Goal: Information Seeking & Learning: Check status

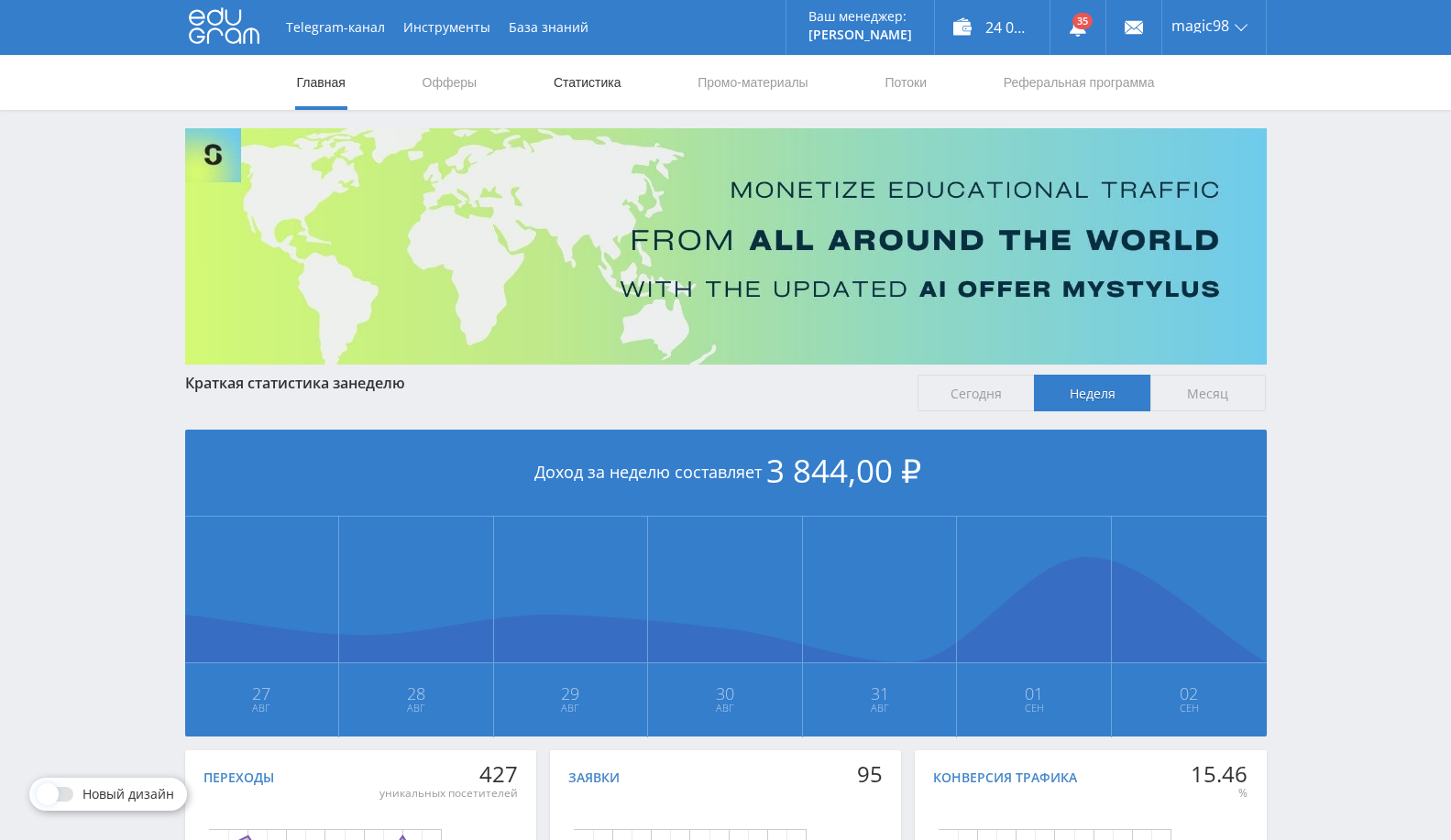
click at [561, 75] on link "Статистика" at bounding box center [587, 82] width 71 height 55
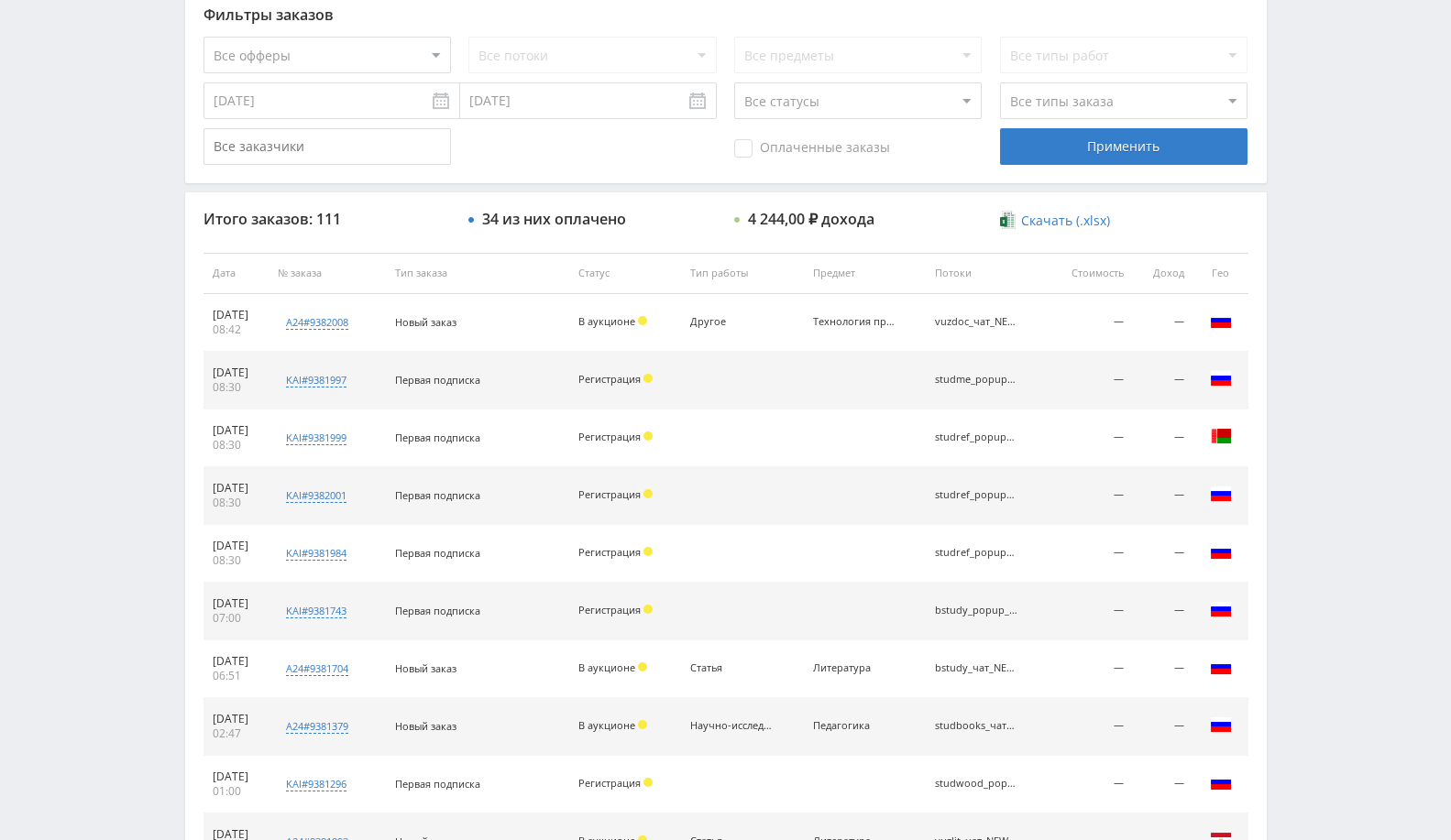
scroll to position [508, 0]
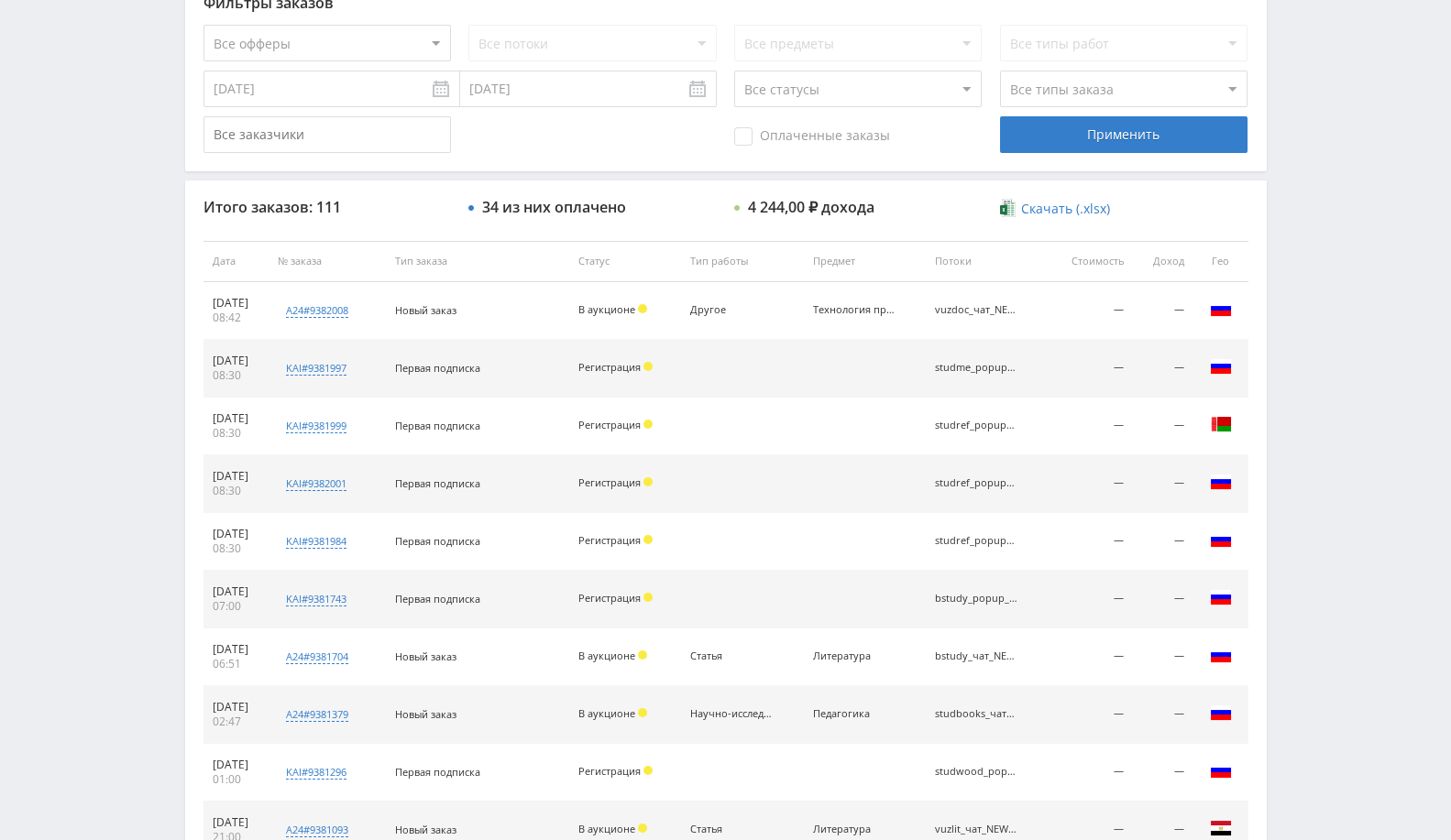
click at [969, 715] on div "studbooks_чат_NEW_round" at bounding box center [976, 714] width 83 height 12
click at [973, 713] on div "studbooks_чат_NEW_round" at bounding box center [976, 714] width 83 height 12
click at [1009, 717] on td "studbooks_чат_NEW_round" at bounding box center [986, 715] width 122 height 58
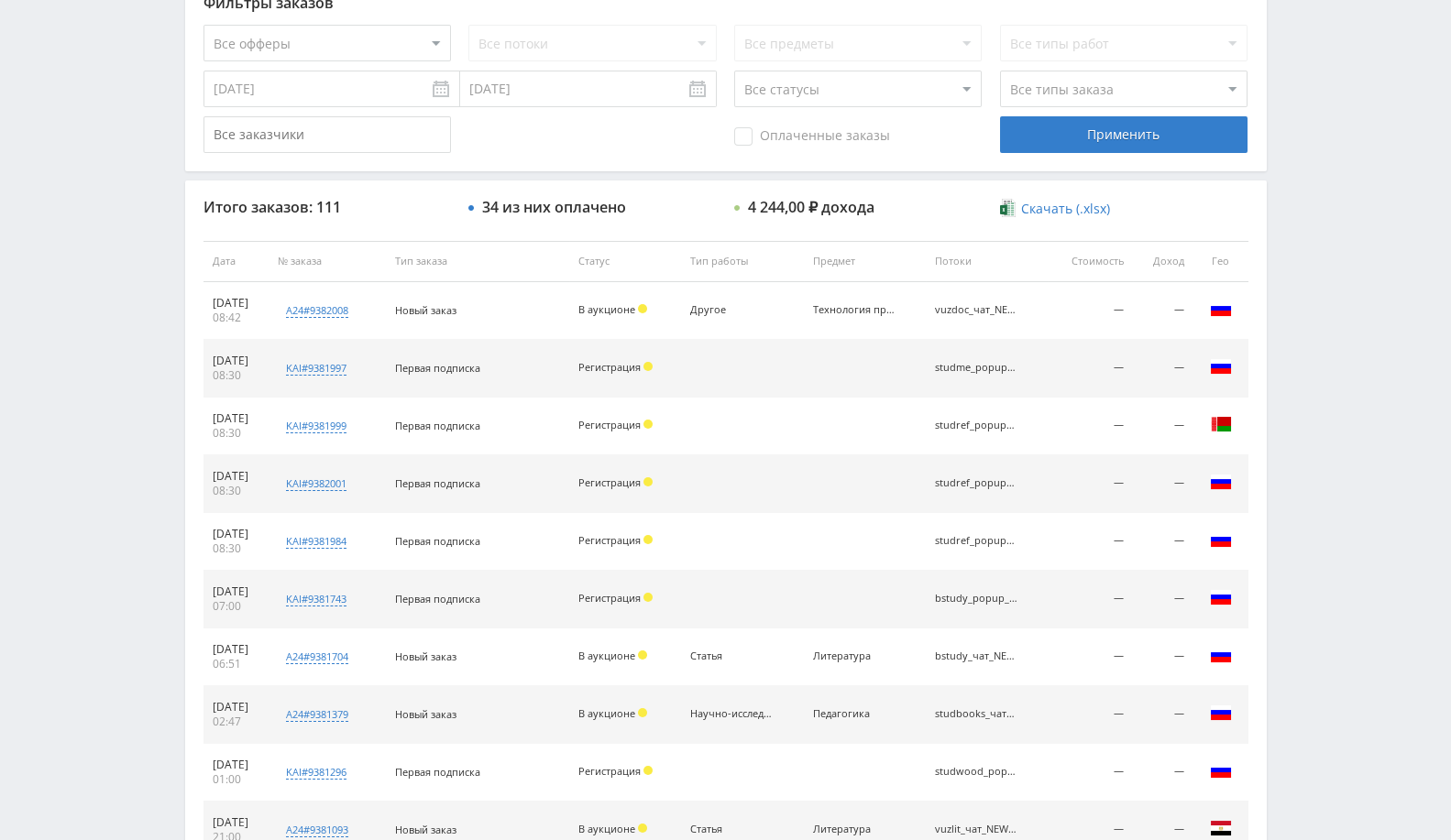
scroll to position [0, 0]
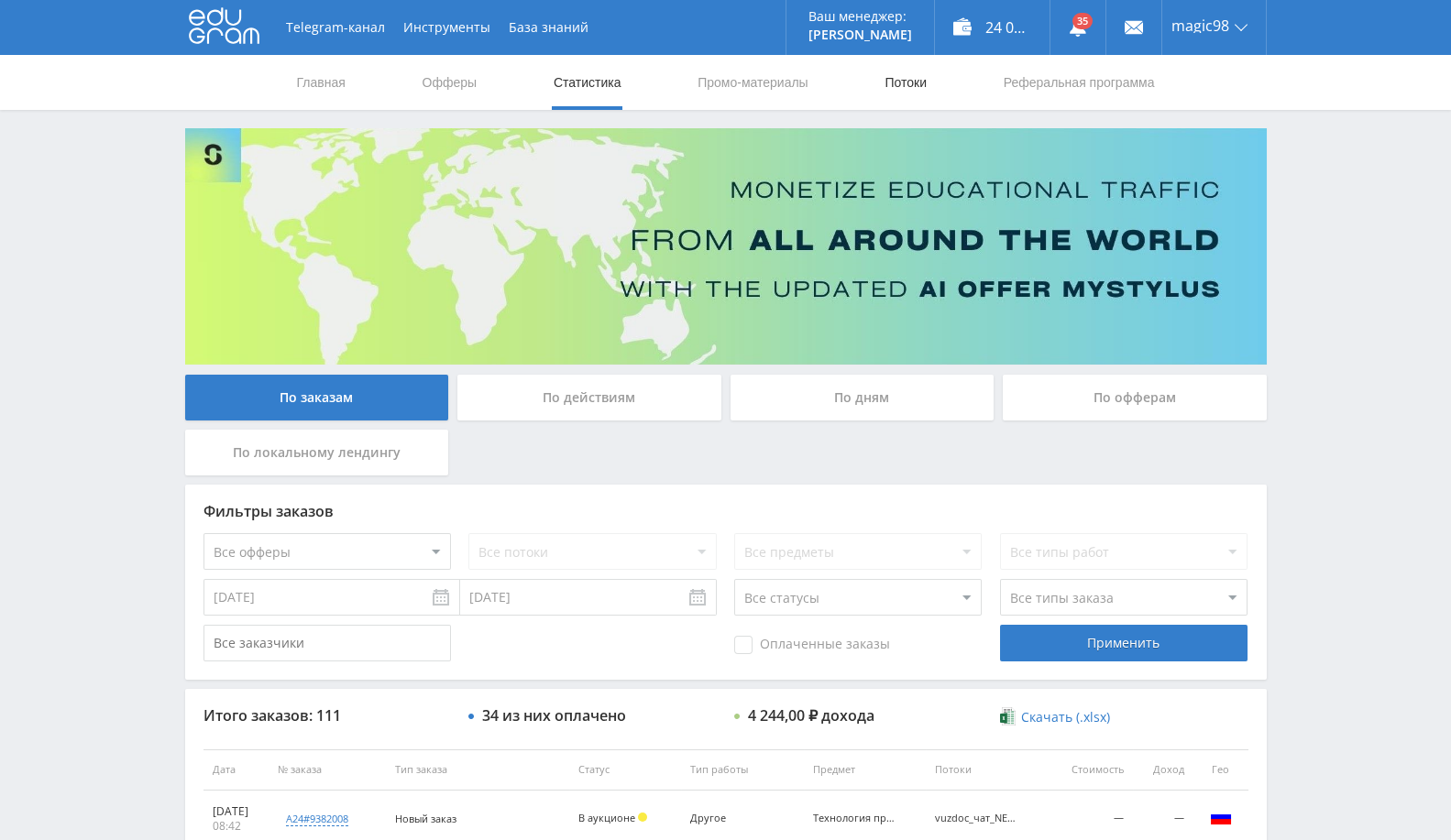
click at [895, 72] on link "Потоки" at bounding box center [906, 82] width 46 height 55
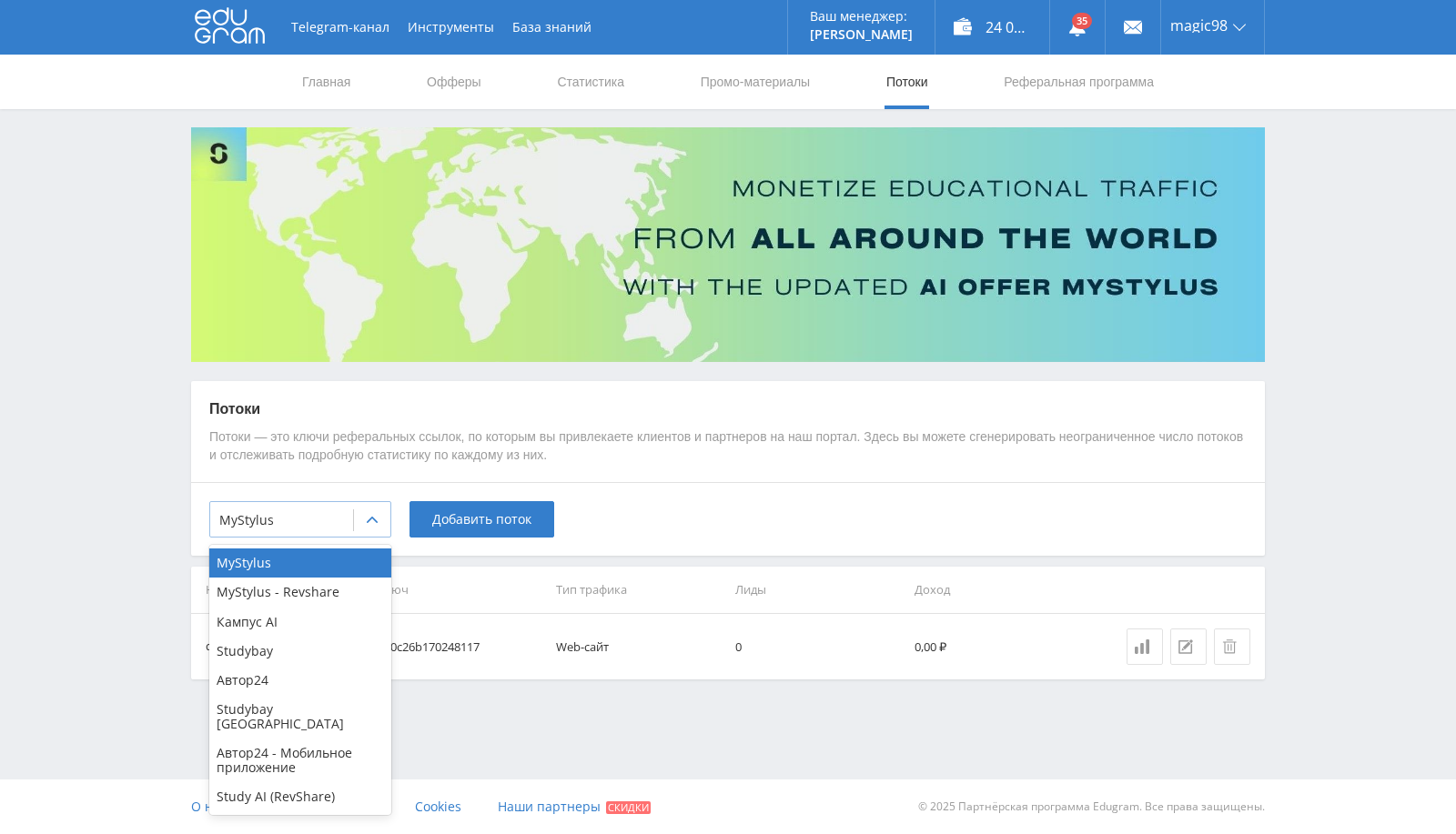
click at [283, 519] on div at bounding box center [282, 520] width 124 height 18
click at [258, 673] on div "Автор24" at bounding box center [299, 680] width 182 height 29
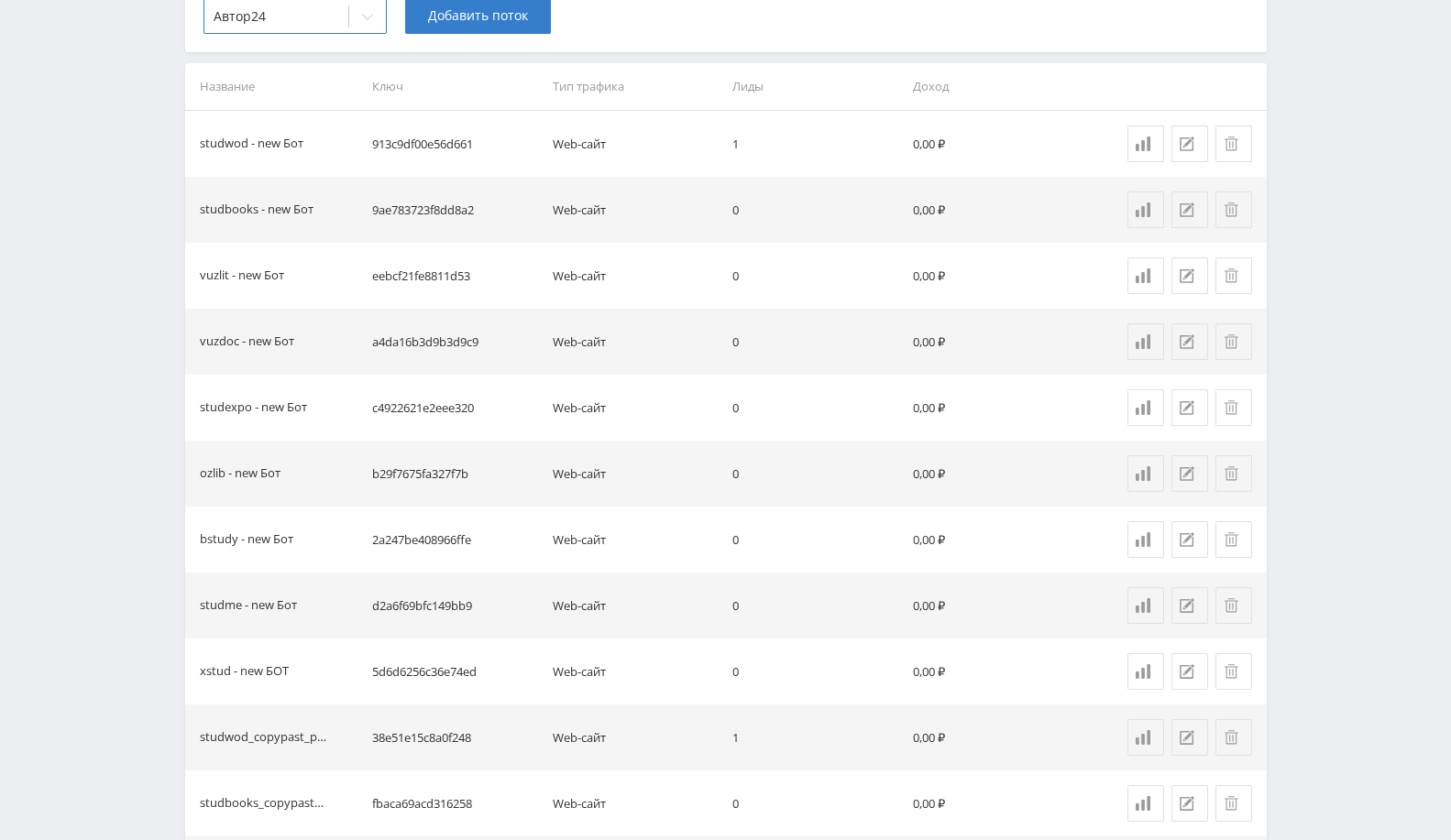
scroll to position [508, 0]
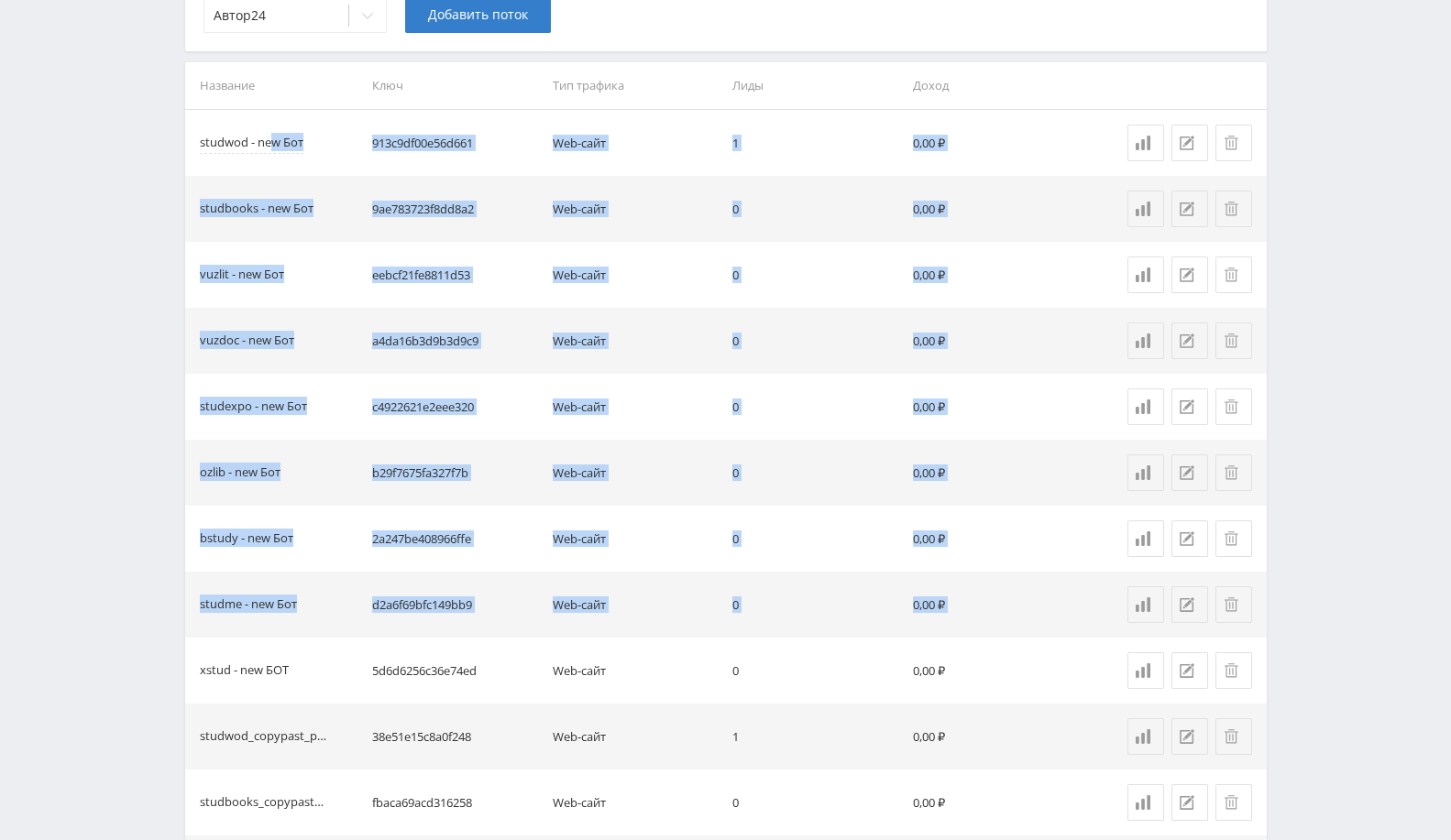
drag, startPoint x: 299, startPoint y: 636, endPoint x: 273, endPoint y: 132, distance: 504.7
click at [273, 132] on tbody "studwod - new Бот 913c9df00e56d661 Web-сайт 1 0,00 ₽ studbooks - new Бот 9ae783…" at bounding box center [726, 770] width 1081 height 1320
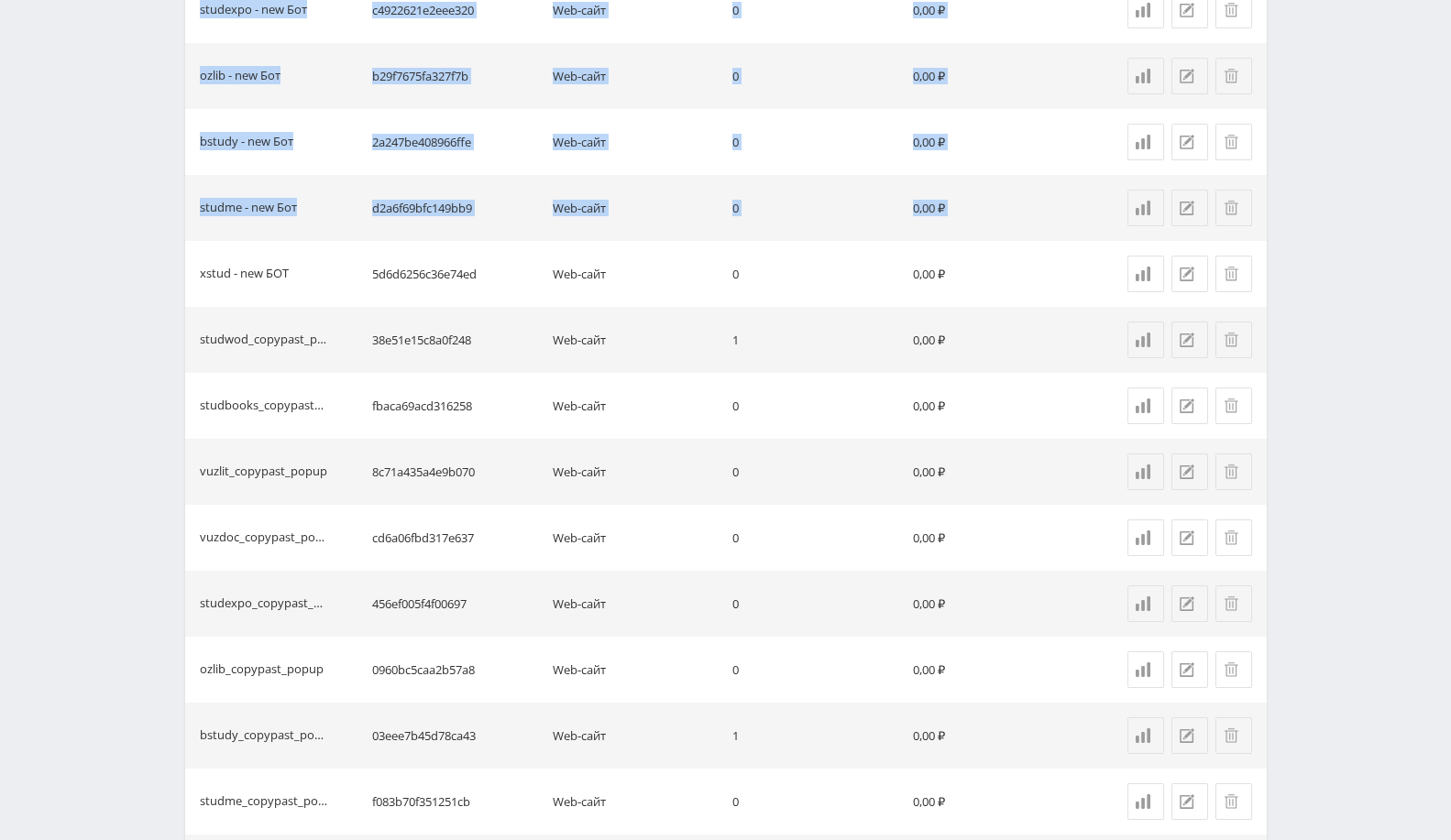
scroll to position [916, 0]
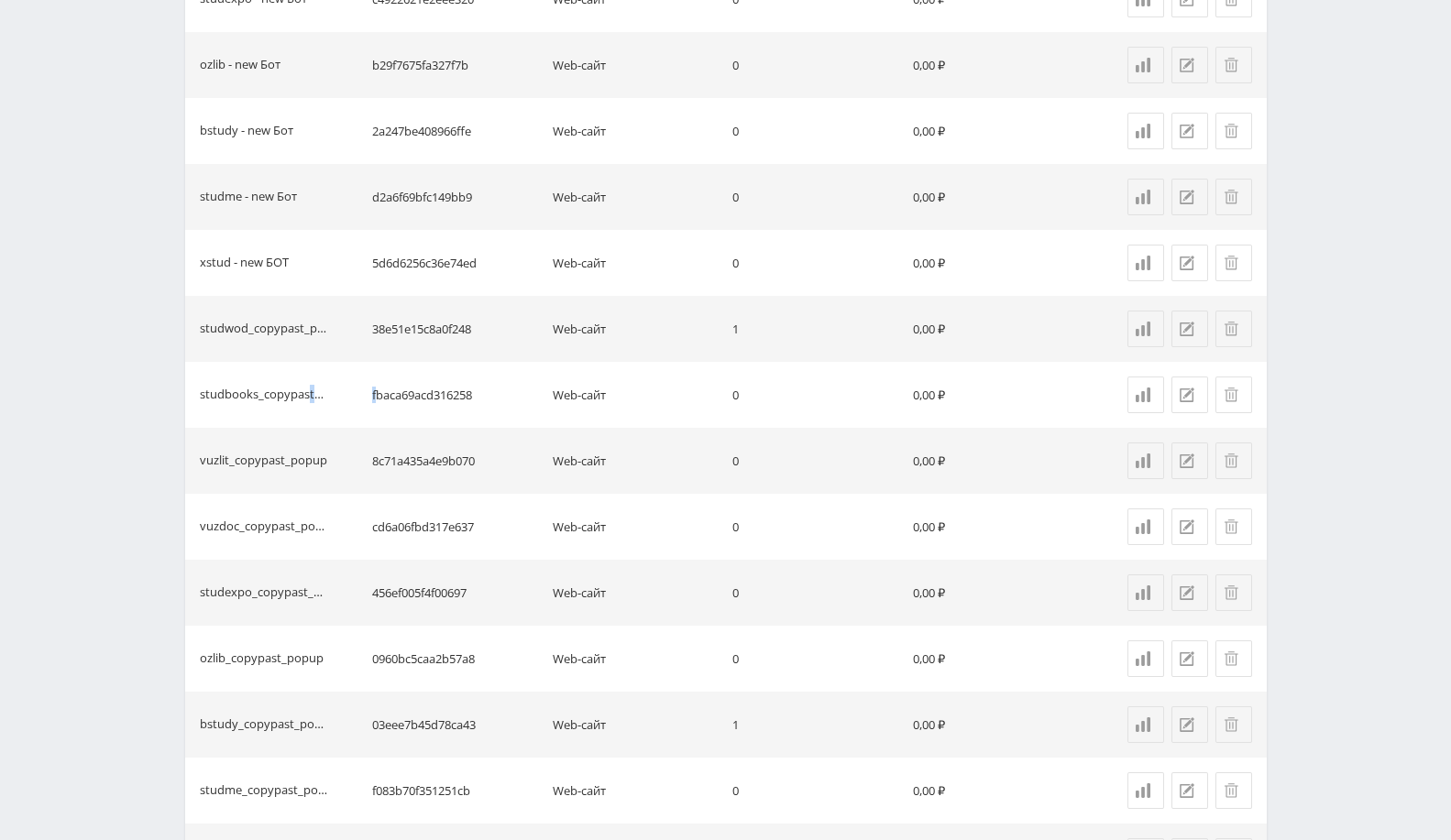
drag, startPoint x: 307, startPoint y: 390, endPoint x: 377, endPoint y: 393, distance: 70.1
click at [377, 393] on tr "studbooks_copypast_popup fbaca69acd316258 Web-сайт 0 0,00 ₽" at bounding box center [726, 395] width 1081 height 66
click at [222, 380] on td "studbooks_copypast_popup" at bounding box center [275, 395] width 180 height 66
click at [395, 392] on td "fbaca69acd316258" at bounding box center [455, 395] width 180 height 66
